Goal: Task Accomplishment & Management: Manage account settings

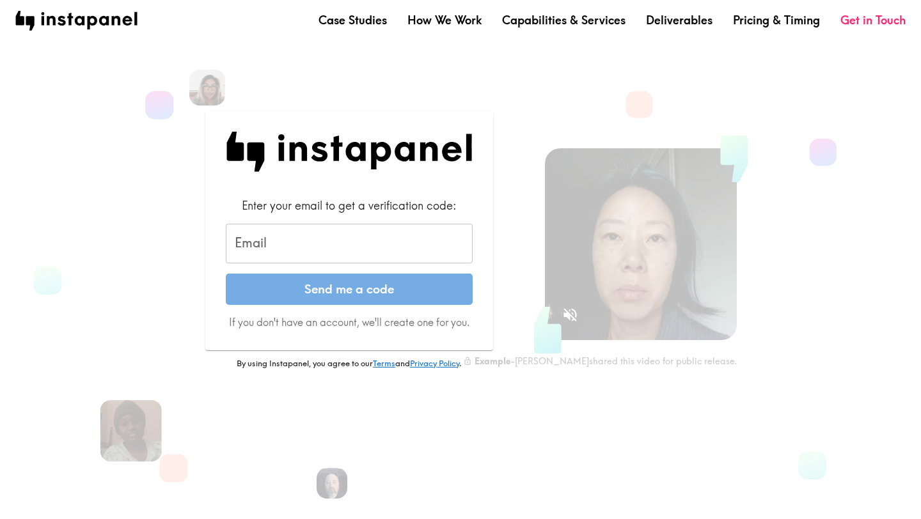
click at [448, 241] on input "Email" at bounding box center [349, 244] width 247 height 40
type input "[EMAIL_ADDRESS][DOMAIN_NAME]"
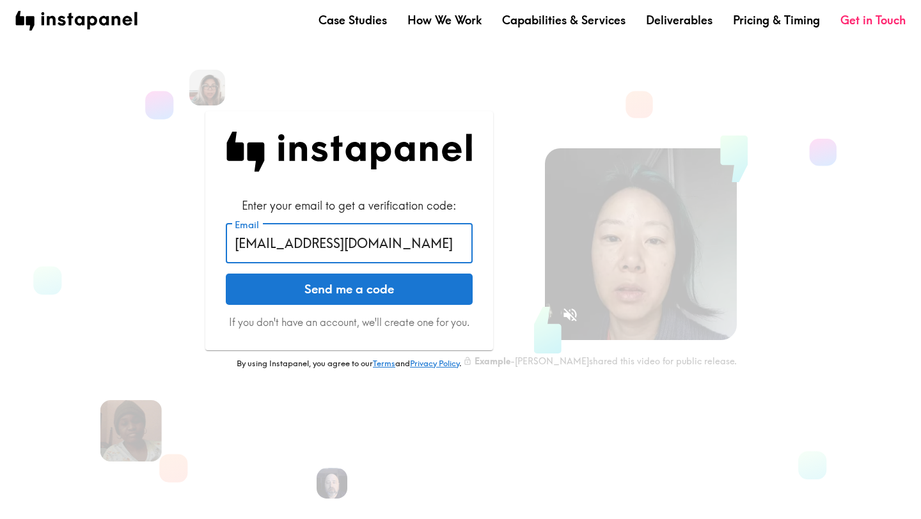
click at [379, 293] on button "Send me a code" at bounding box center [349, 290] width 247 height 32
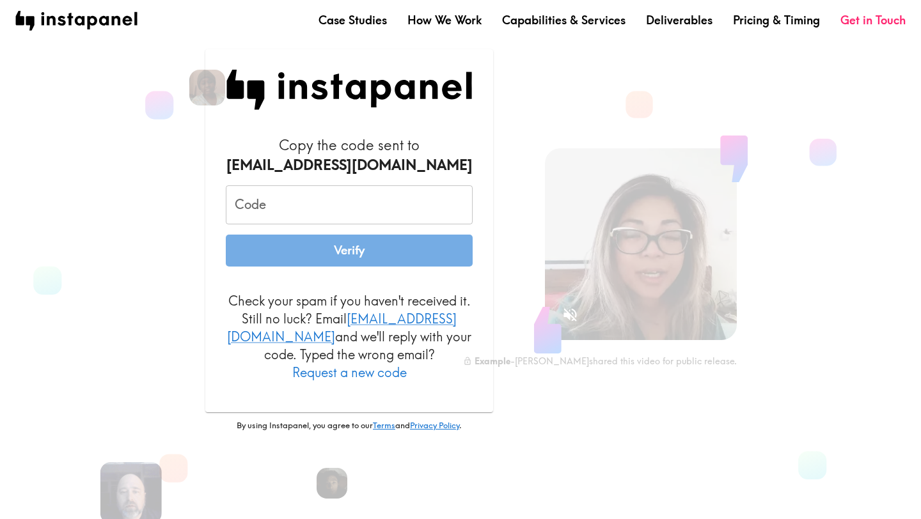
click at [306, 217] on input "Code" at bounding box center [349, 205] width 247 height 40
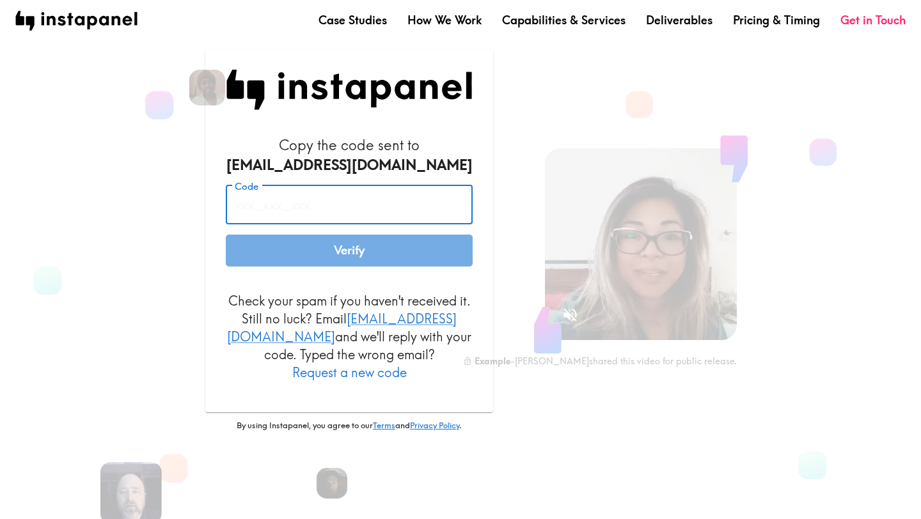
paste input "mQi_r7B_3kf"
type input "mQi_r7B_3kf"
click at [312, 258] on button "Verify" at bounding box center [349, 251] width 247 height 32
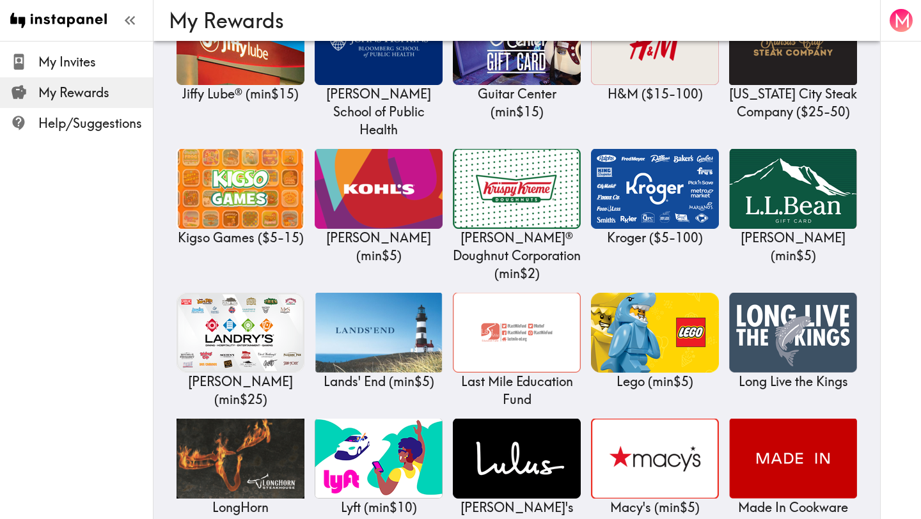
scroll to position [3773, 0]
